Goal: Task Accomplishment & Management: Understand process/instructions

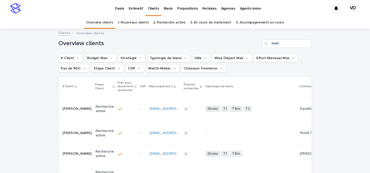
scroll to position [0, 557]
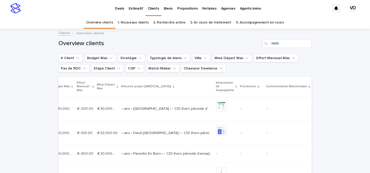
click at [118, 10] on p "Deals" at bounding box center [119, 5] width 9 height 11
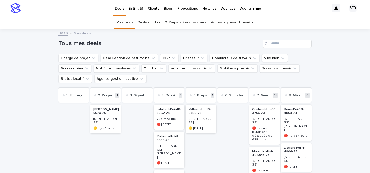
click at [102, 120] on p "[STREET_ADDRESS]" at bounding box center [105, 120] width 25 height 7
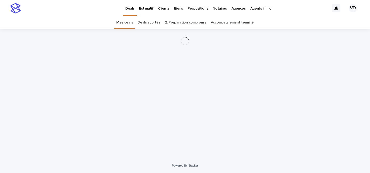
click at [103, 126] on div "Loading... Saving… Loading... Saving…" at bounding box center [185, 87] width 258 height 117
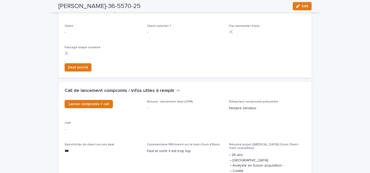
scroll to position [212, 0]
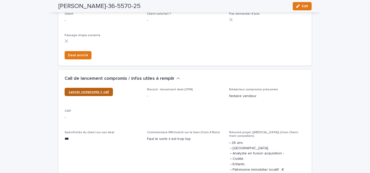
click at [94, 94] on span "Lancer compromis + call" at bounding box center [89, 92] width 40 height 4
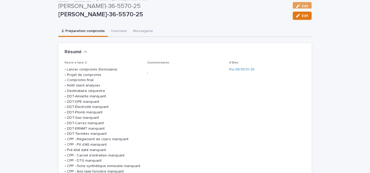
scroll to position [34, 0]
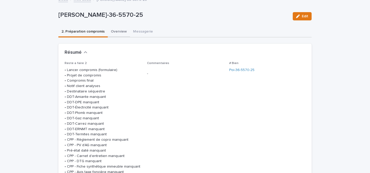
click at [111, 33] on button "Overview" at bounding box center [119, 32] width 22 height 11
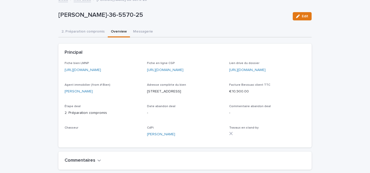
click at [101, 69] on link "[URL][DOMAIN_NAME]" at bounding box center [83, 70] width 36 height 4
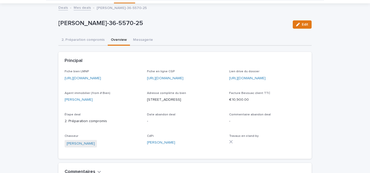
scroll to position [25, 0]
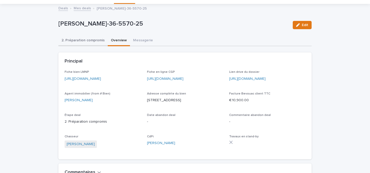
click at [95, 41] on button "2. Préparation compromis" at bounding box center [82, 40] width 49 height 11
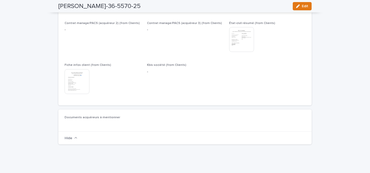
scroll to position [1021, 0]
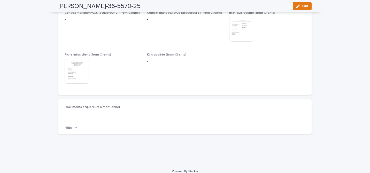
click at [84, 84] on img at bounding box center [77, 71] width 25 height 25
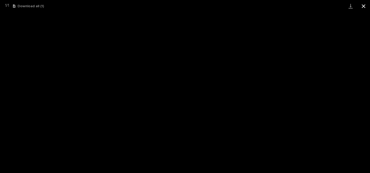
click at [364, 8] on button "Close gallery" at bounding box center [363, 6] width 13 height 12
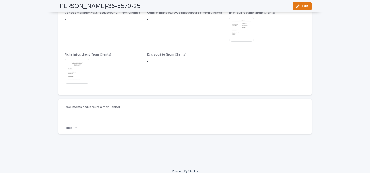
click at [74, 84] on img at bounding box center [77, 71] width 25 height 25
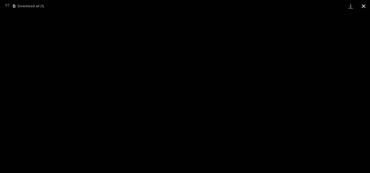
click at [363, 8] on button "Close gallery" at bounding box center [363, 6] width 13 height 12
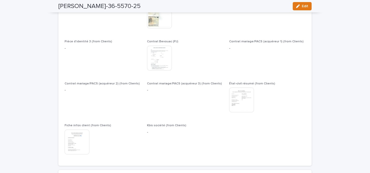
scroll to position [943, 0]
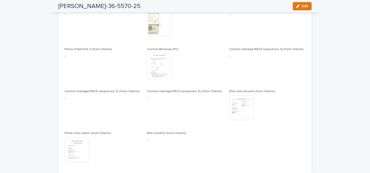
click at [157, 78] on img at bounding box center [159, 65] width 25 height 25
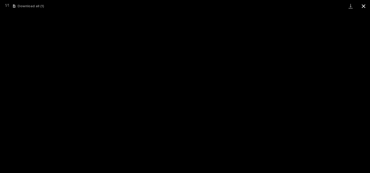
click at [364, 5] on button "Close gallery" at bounding box center [363, 6] width 13 height 12
